Goal: Task Accomplishment & Management: Manage account settings

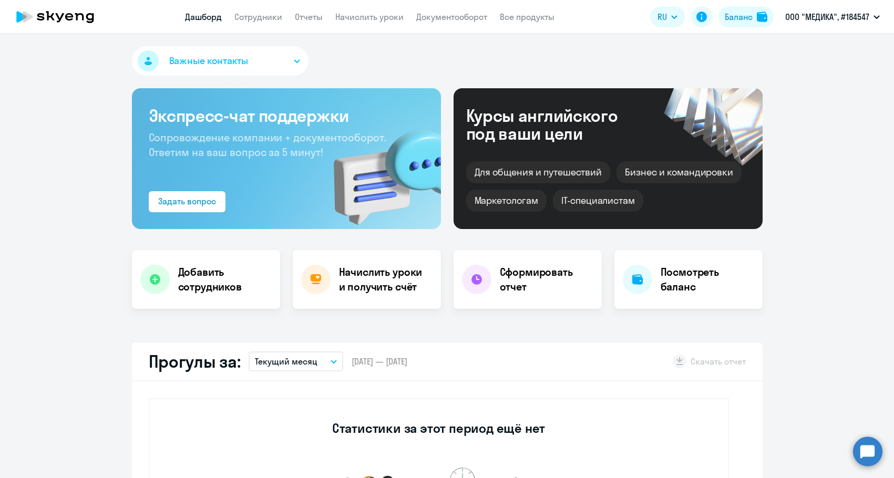
select select "30"
click at [752, 18] on div "Баланс" at bounding box center [739, 17] width 28 height 13
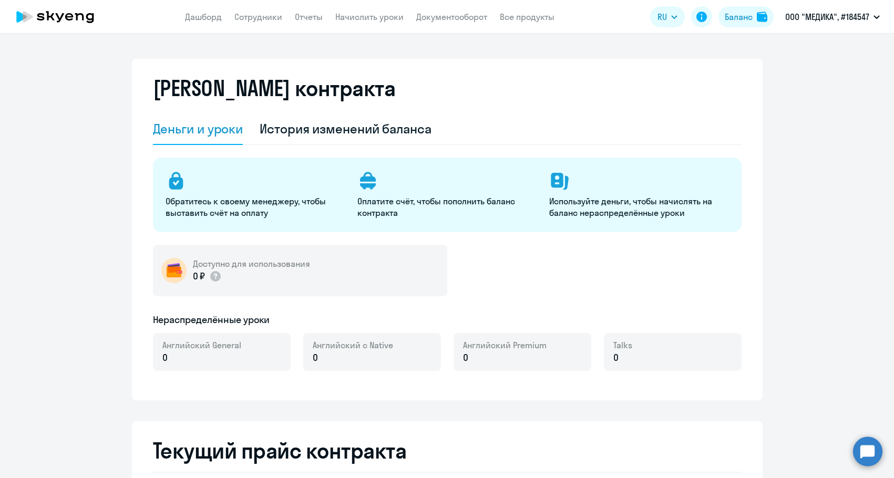
select select "english_adult_not_native_speaker"
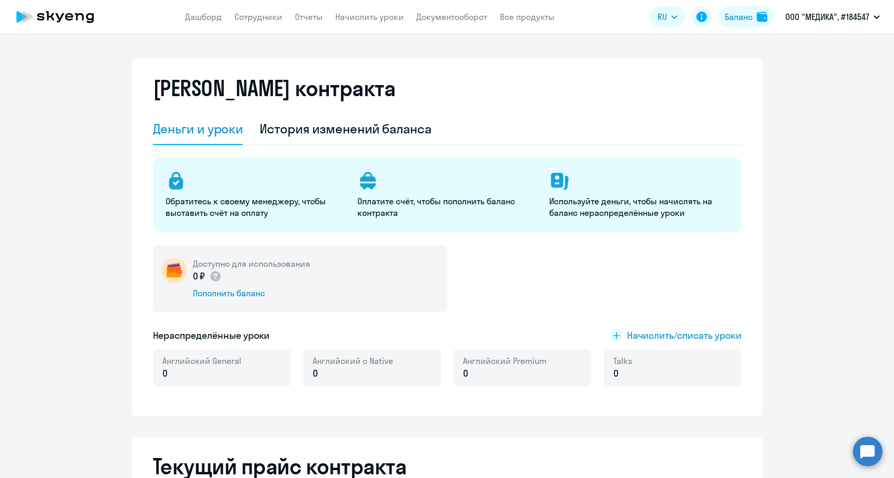
click at [226, 286] on div "0 ₽ Пополнить баланс" at bounding box center [251, 284] width 117 height 29
click at [225, 293] on div "Пополнить баланс" at bounding box center [251, 293] width 117 height 12
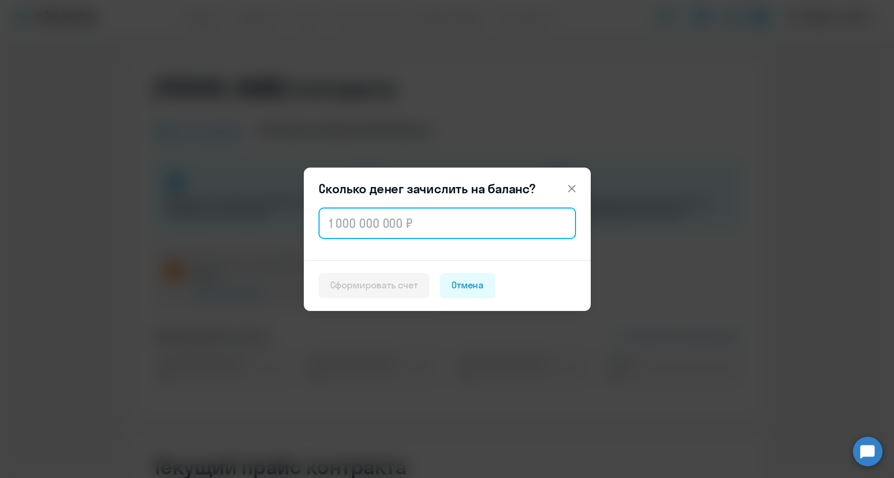
click at [355, 224] on input "text" at bounding box center [446, 224] width 257 height 32
paste input "44 480"
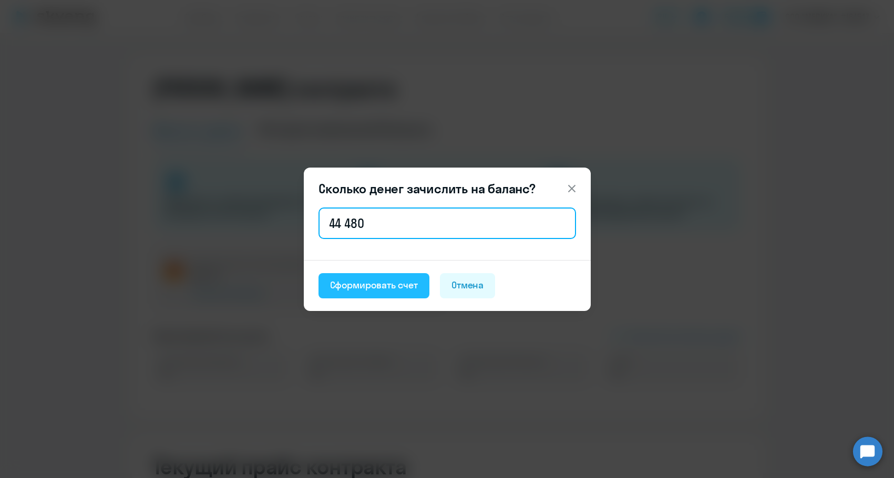
type input "44 480"
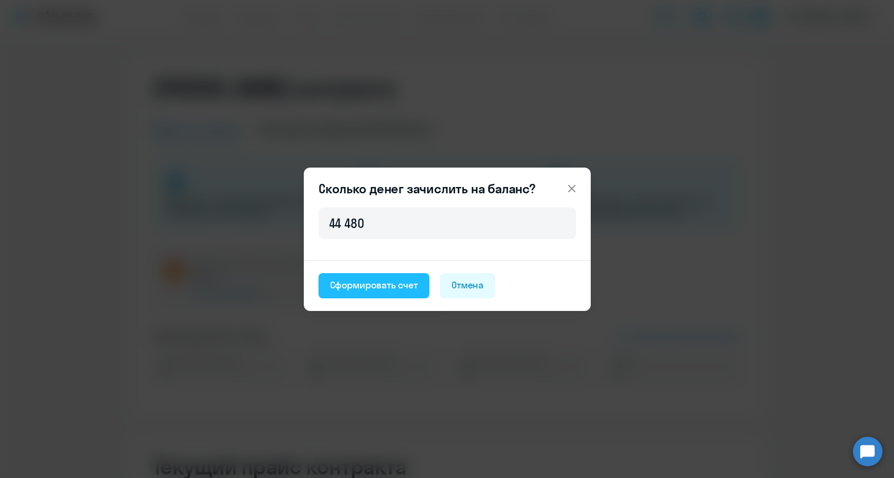
click at [352, 285] on div "Сформировать счет" at bounding box center [374, 286] width 88 height 14
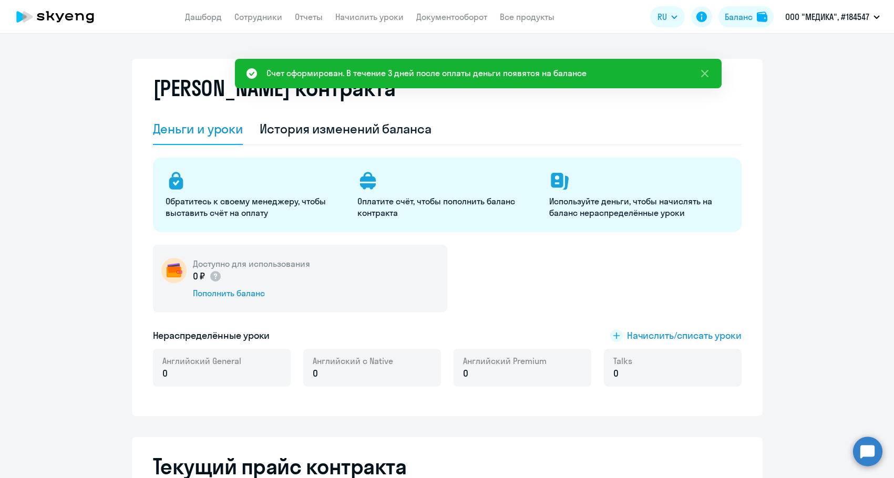
click at [235, 293] on div "Пополнить баланс" at bounding box center [251, 293] width 117 height 12
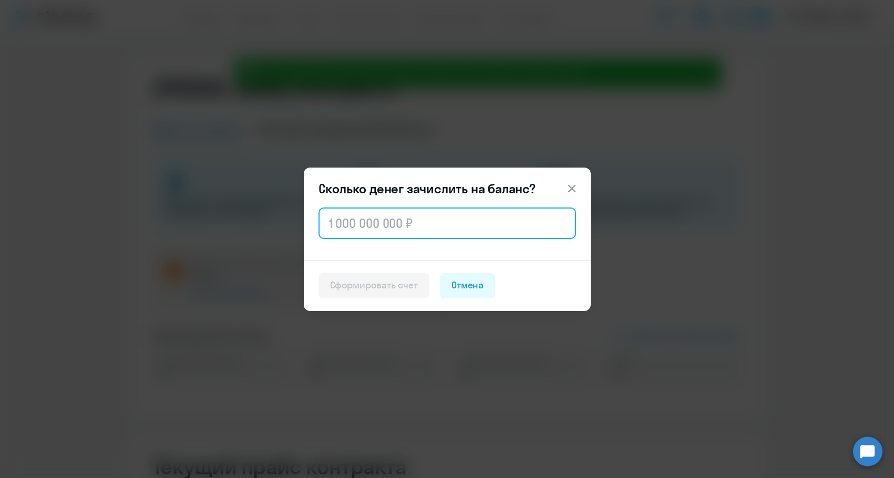
click at [368, 232] on input "text" at bounding box center [446, 224] width 257 height 32
paste input "44 480"
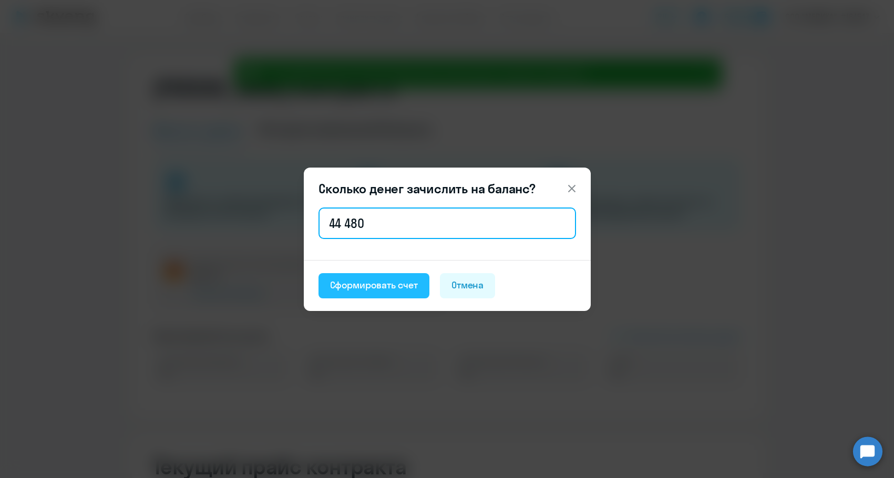
type input "44 480"
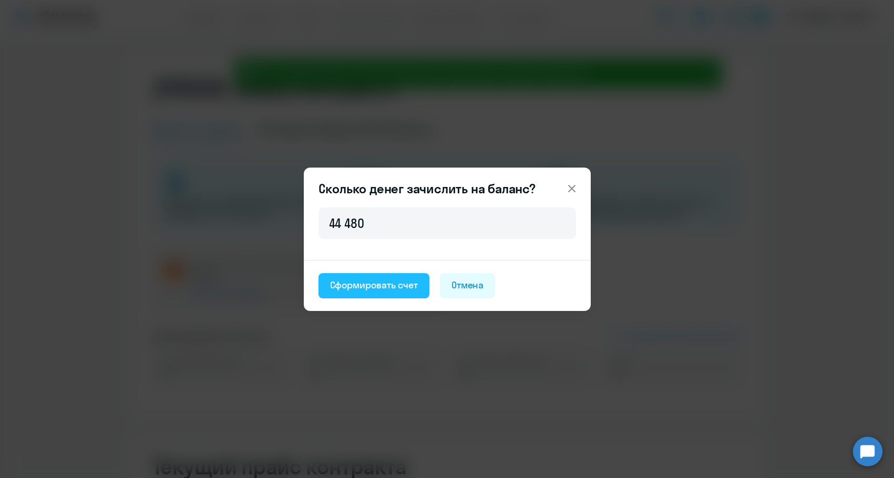
click at [358, 288] on div "Сформировать счет" at bounding box center [374, 286] width 88 height 14
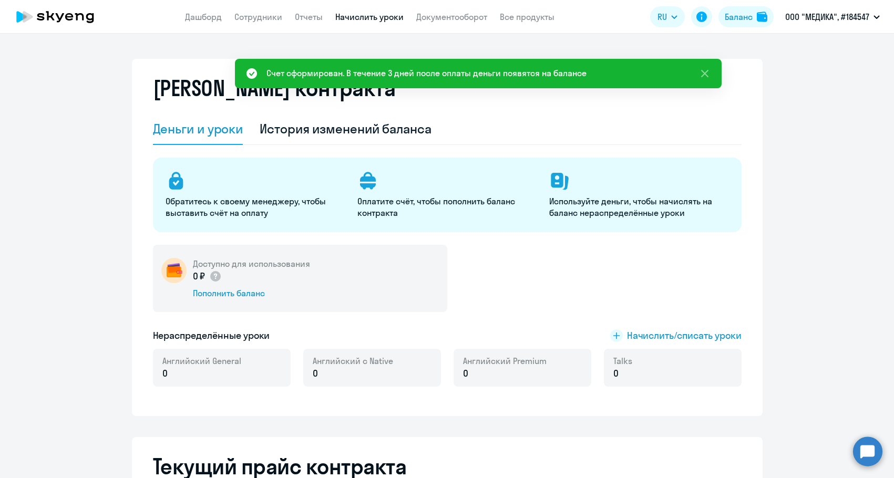
click at [367, 19] on link "Начислить уроки" at bounding box center [369, 17] width 68 height 11
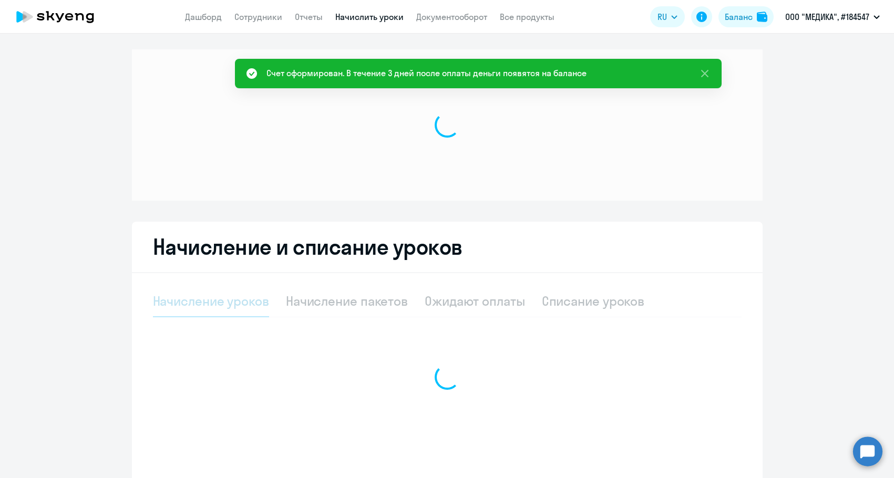
select select "10"
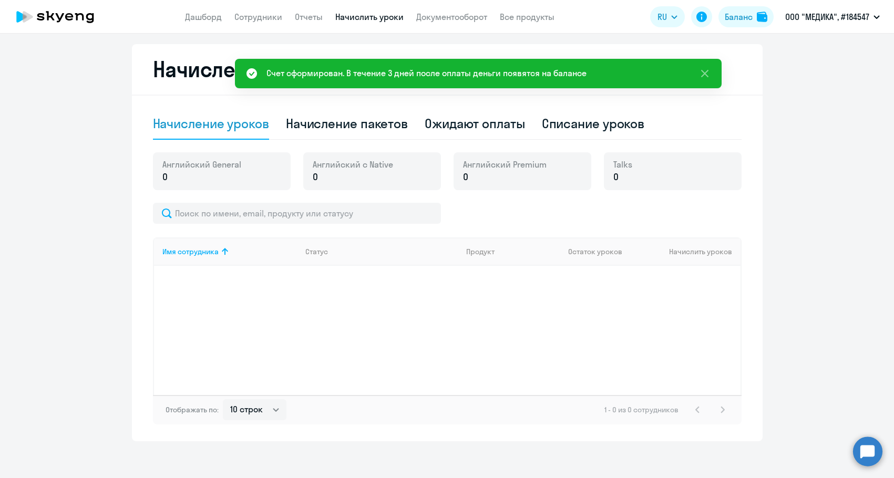
scroll to position [276, 0]
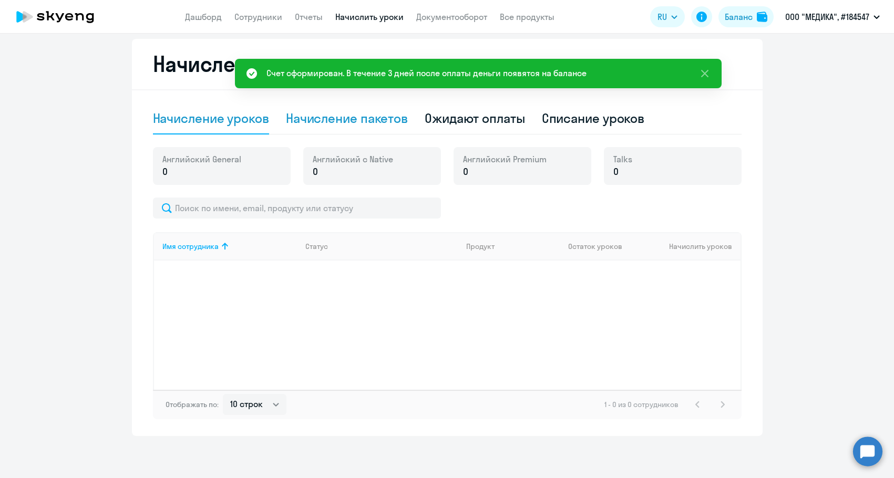
click at [341, 112] on div "Начисление пакетов" at bounding box center [347, 118] width 122 height 17
select select "10"
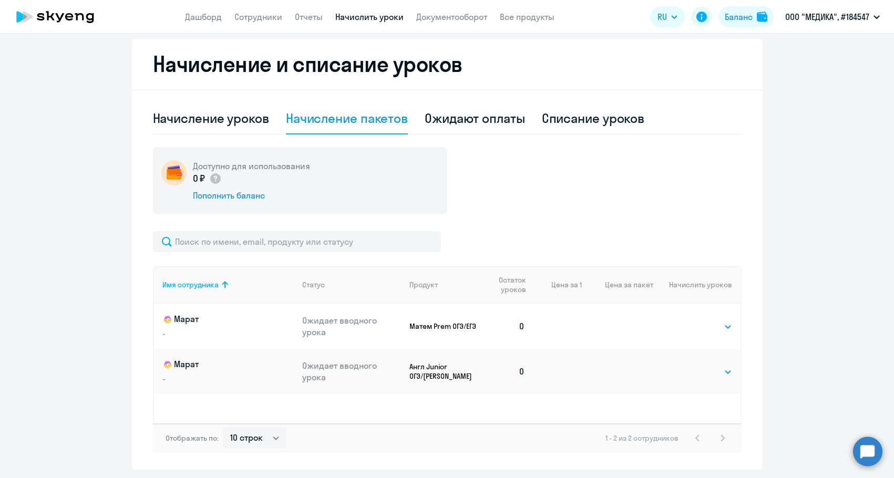
scroll to position [310, 0]
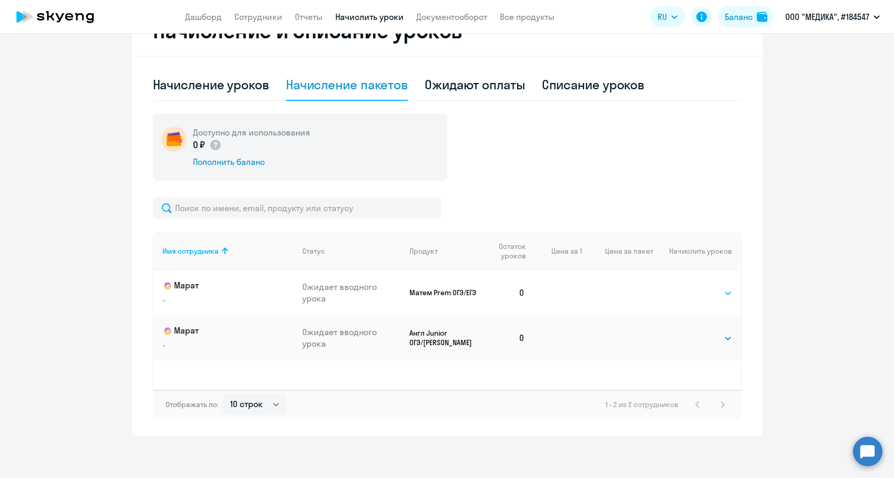
click at [693, 292] on select "Выбрать 4 8 16 32 64 96 128" at bounding box center [710, 293] width 43 height 13
select select "32"
click at [689, 287] on select "Выбрать 4 8 16 32 64 96 128" at bounding box center [710, 293] width 43 height 13
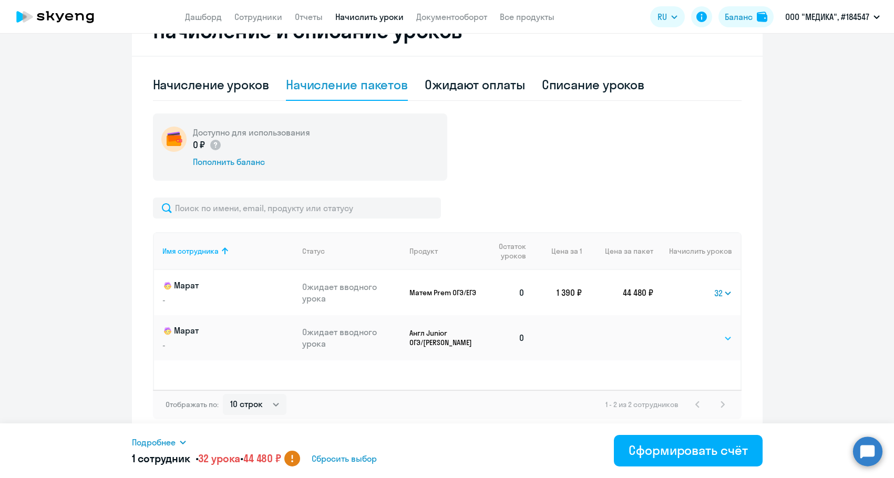
click at [713, 339] on select "Выбрать 4 8 16 32 64 96 128" at bounding box center [710, 338] width 43 height 13
select select "32"
click at [689, 332] on select "Выбрать 4 8 16 32 64 96 128" at bounding box center [710, 338] width 43 height 13
